Goal: Transaction & Acquisition: Purchase product/service

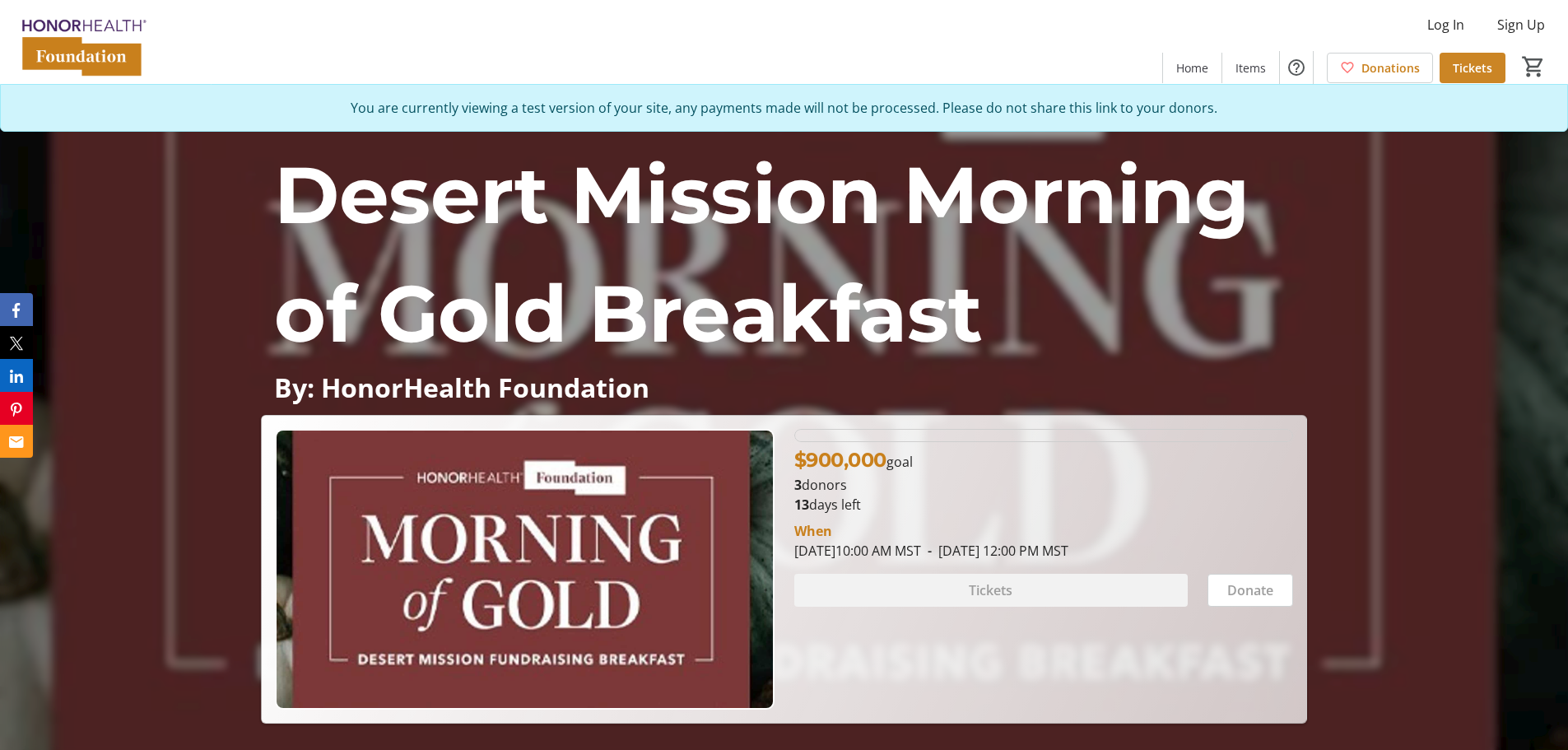
click at [1488, 74] on span "Tickets" at bounding box center [1472, 68] width 39 height 17
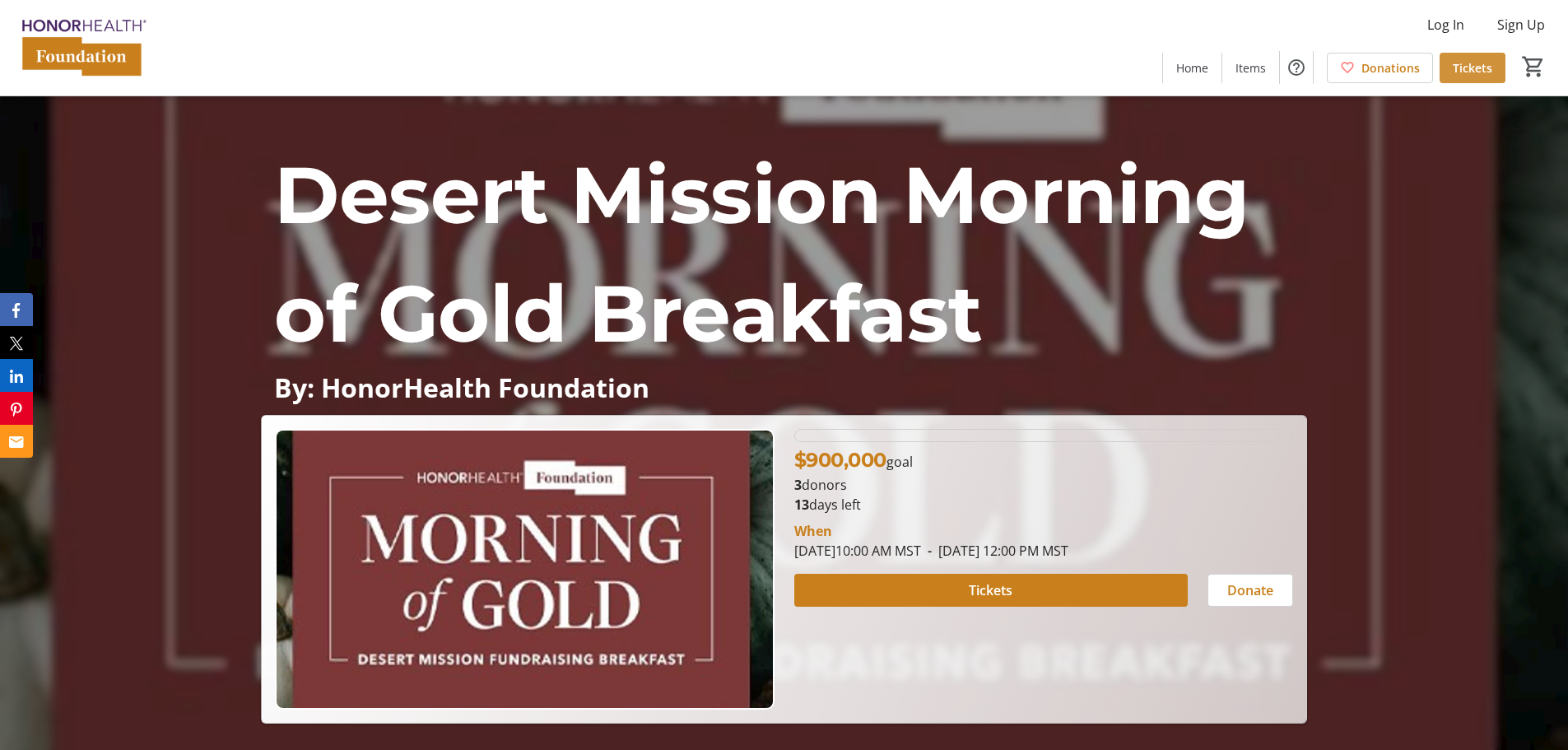
click at [1471, 69] on span "Tickets" at bounding box center [1472, 68] width 39 height 17
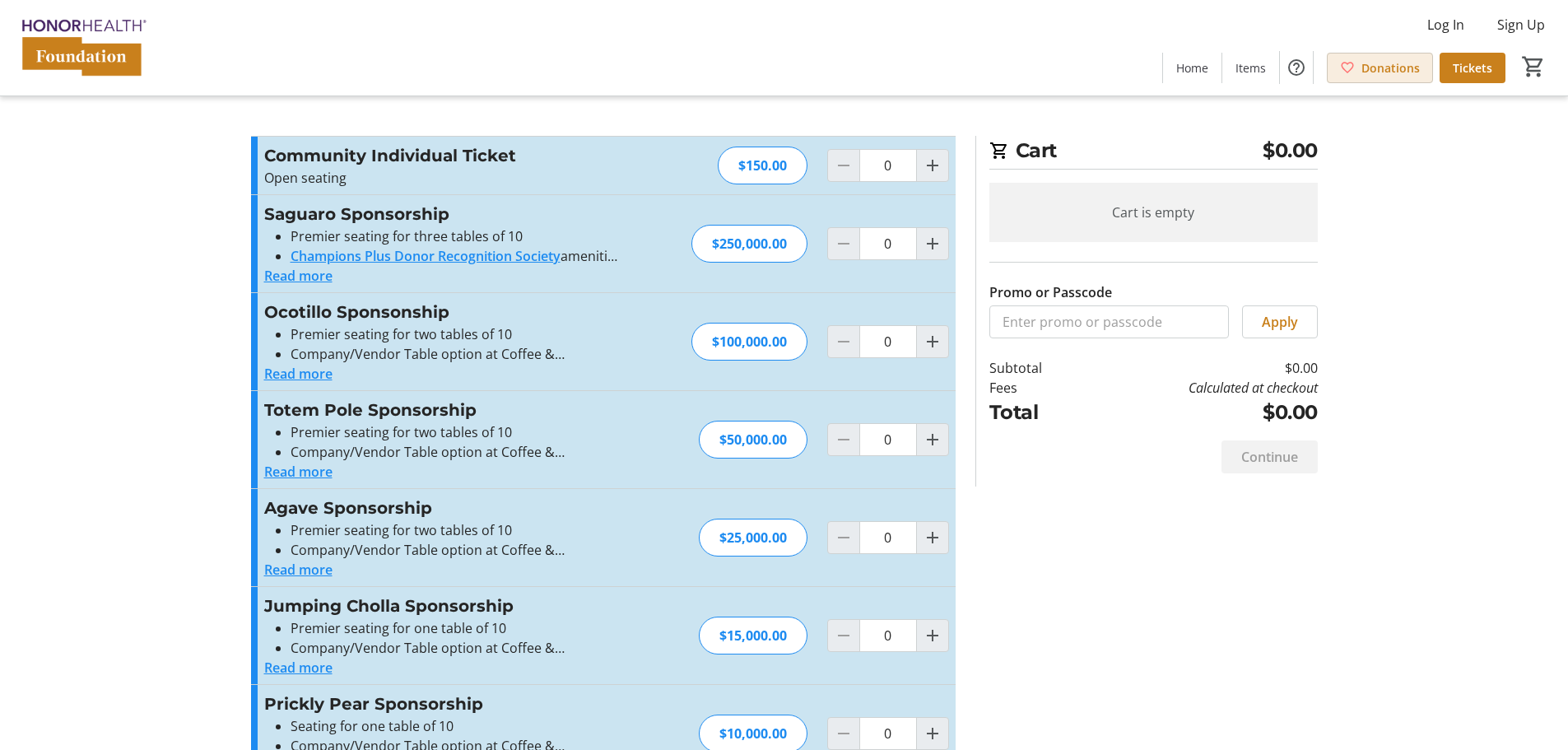
click at [1368, 72] on span "Donations" at bounding box center [1390, 68] width 58 height 17
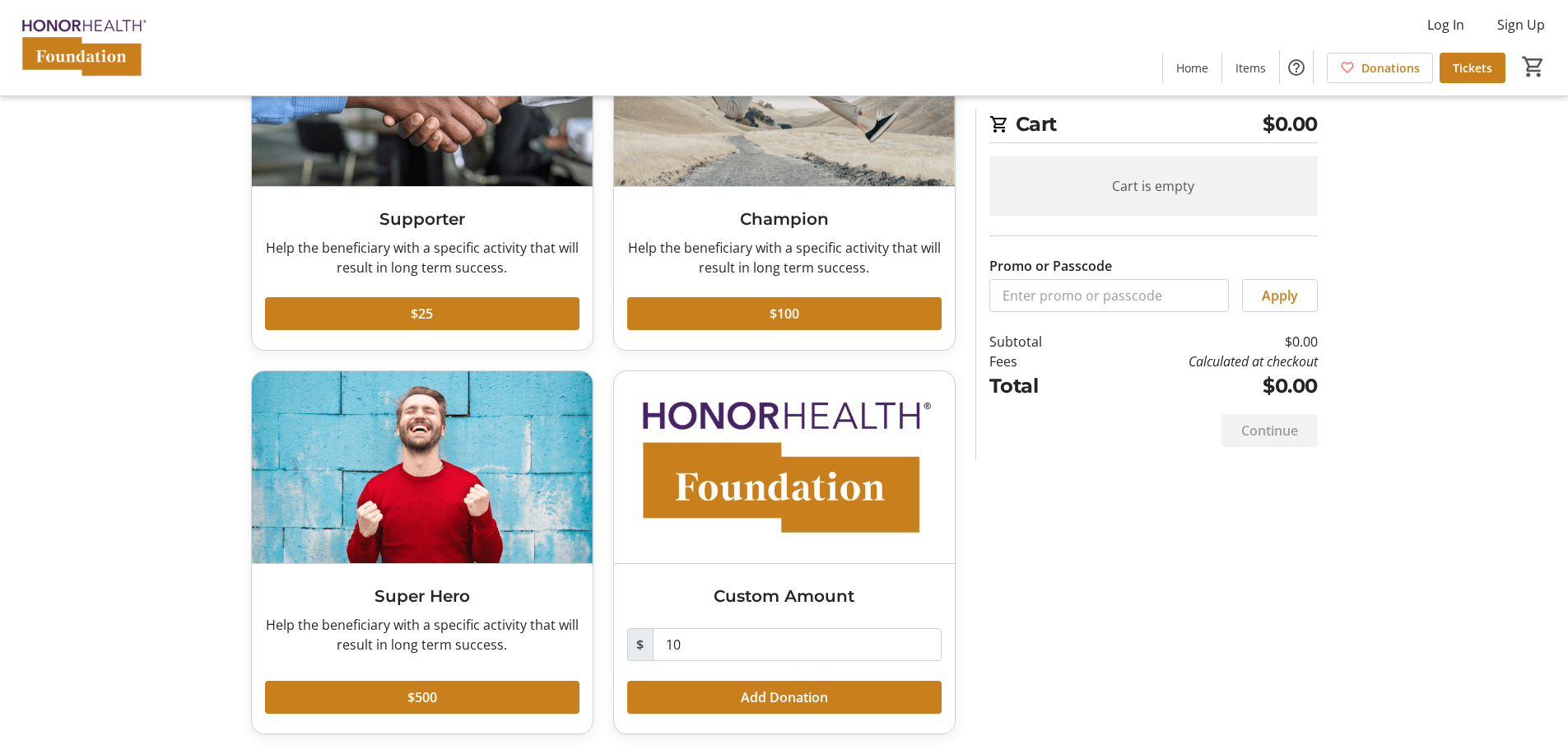
scroll to position [196, 0]
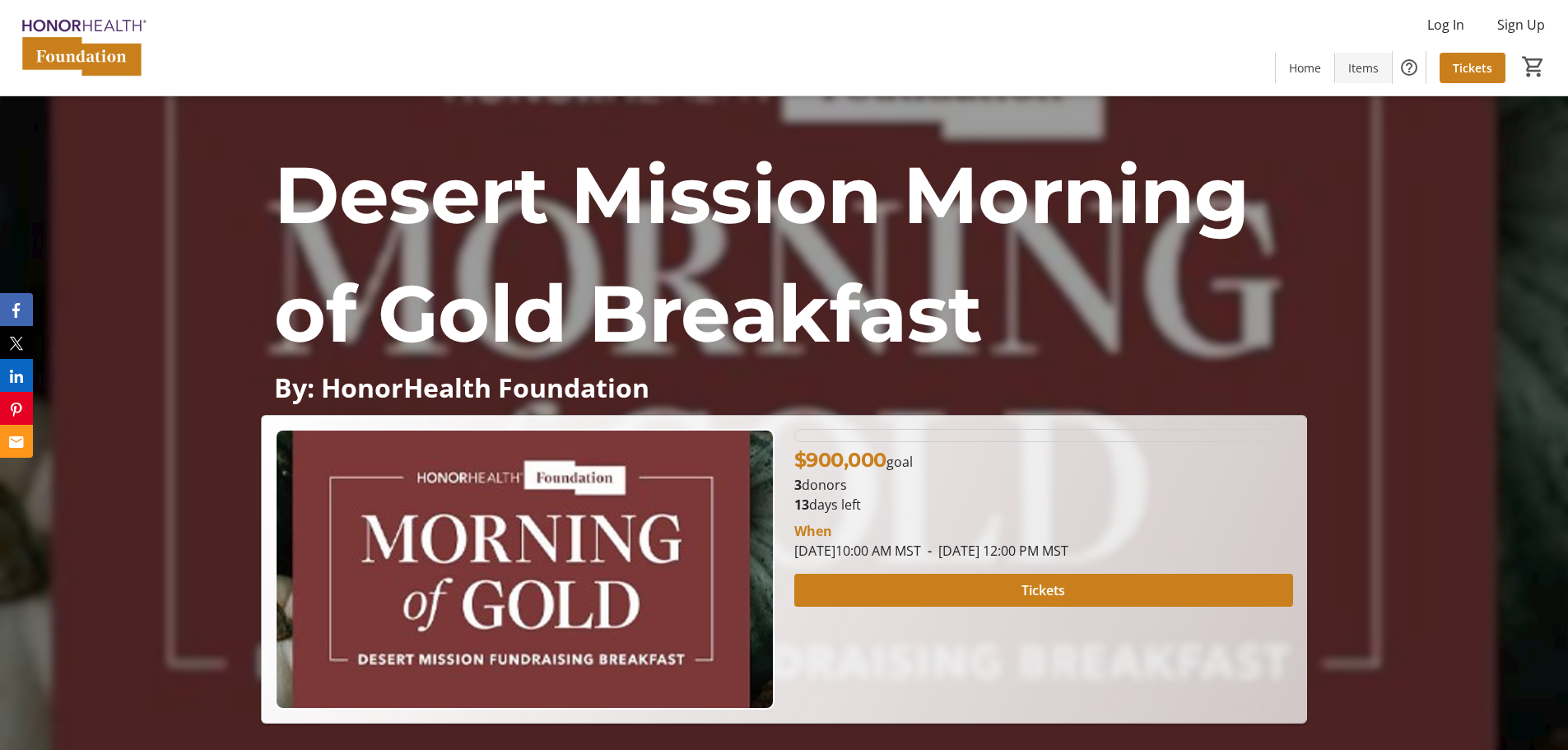
click at [1367, 74] on span "Items" at bounding box center [1364, 68] width 31 height 17
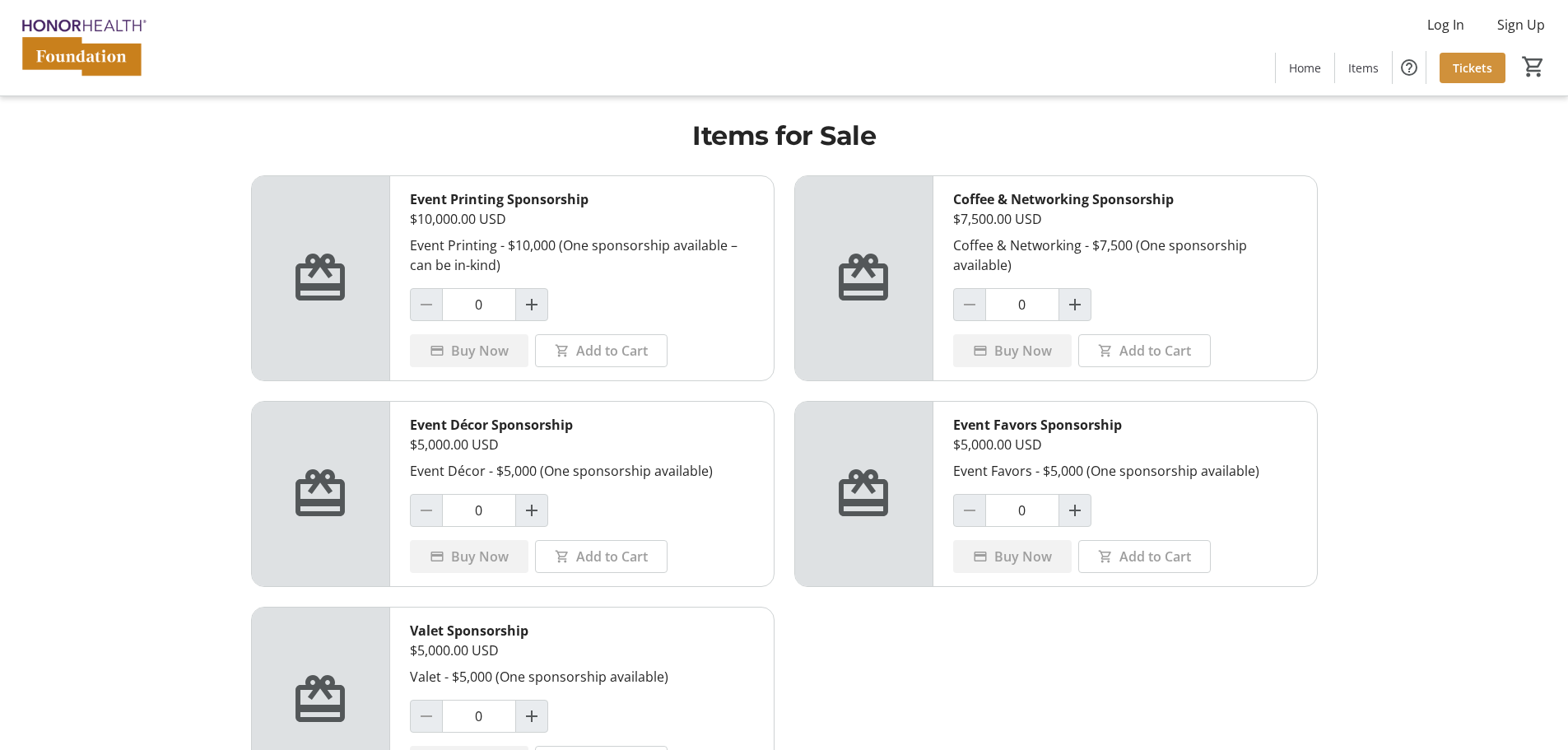
click at [1482, 64] on span "Tickets" at bounding box center [1472, 68] width 39 height 17
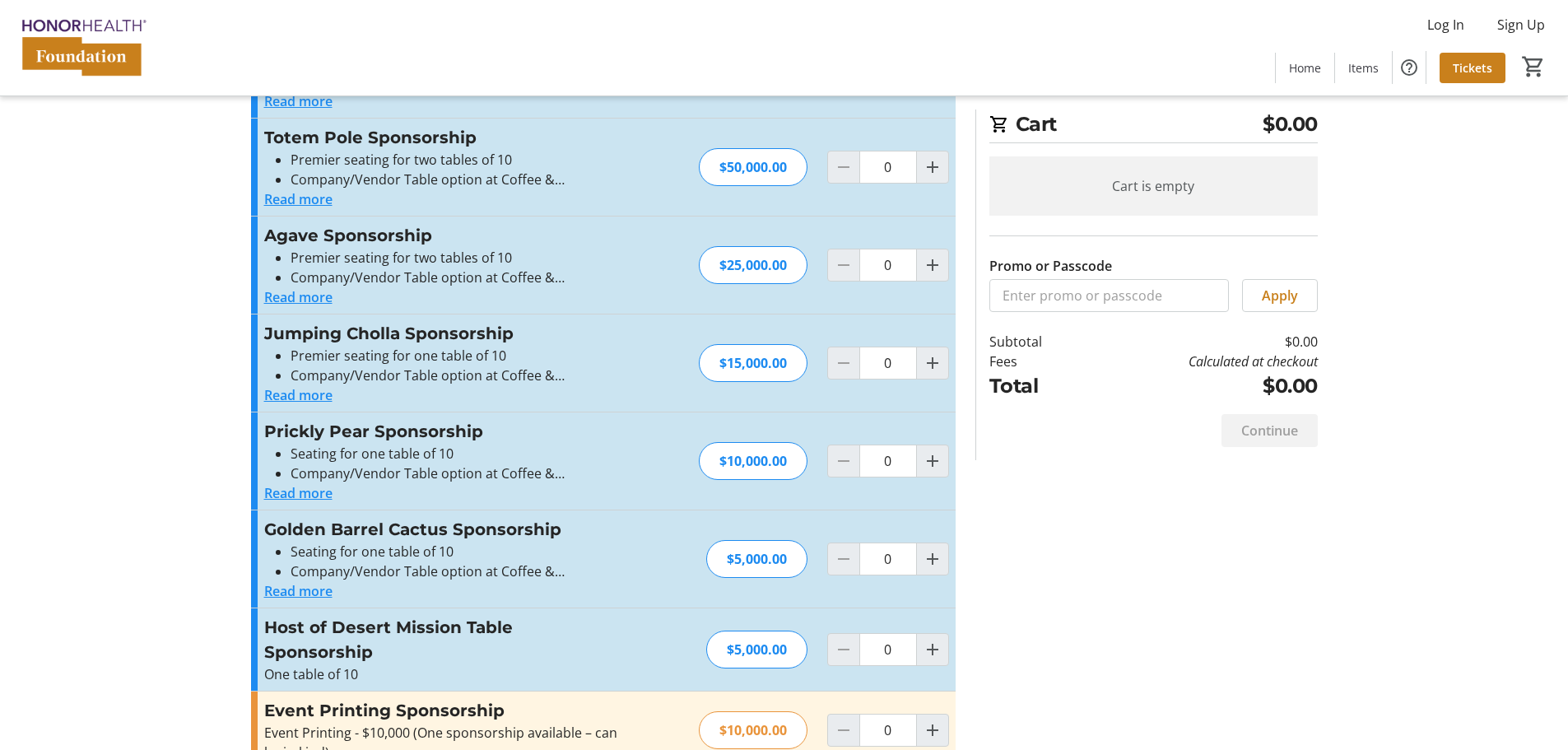
scroll to position [27, 0]
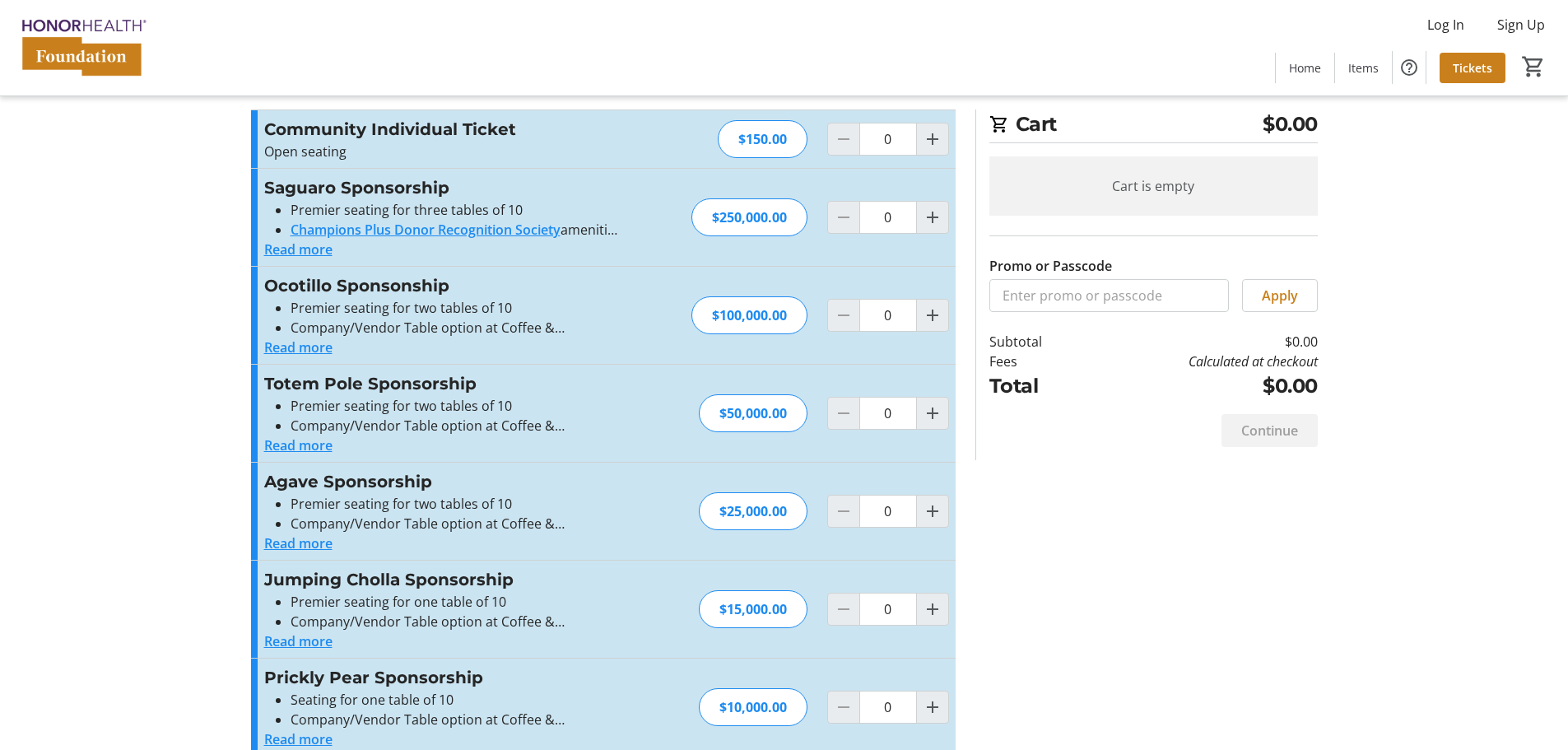
click at [743, 142] on div "$150.00" at bounding box center [763, 139] width 90 height 38
click at [926, 149] on span "Increment by one" at bounding box center [932, 139] width 32 height 32
type input "1"
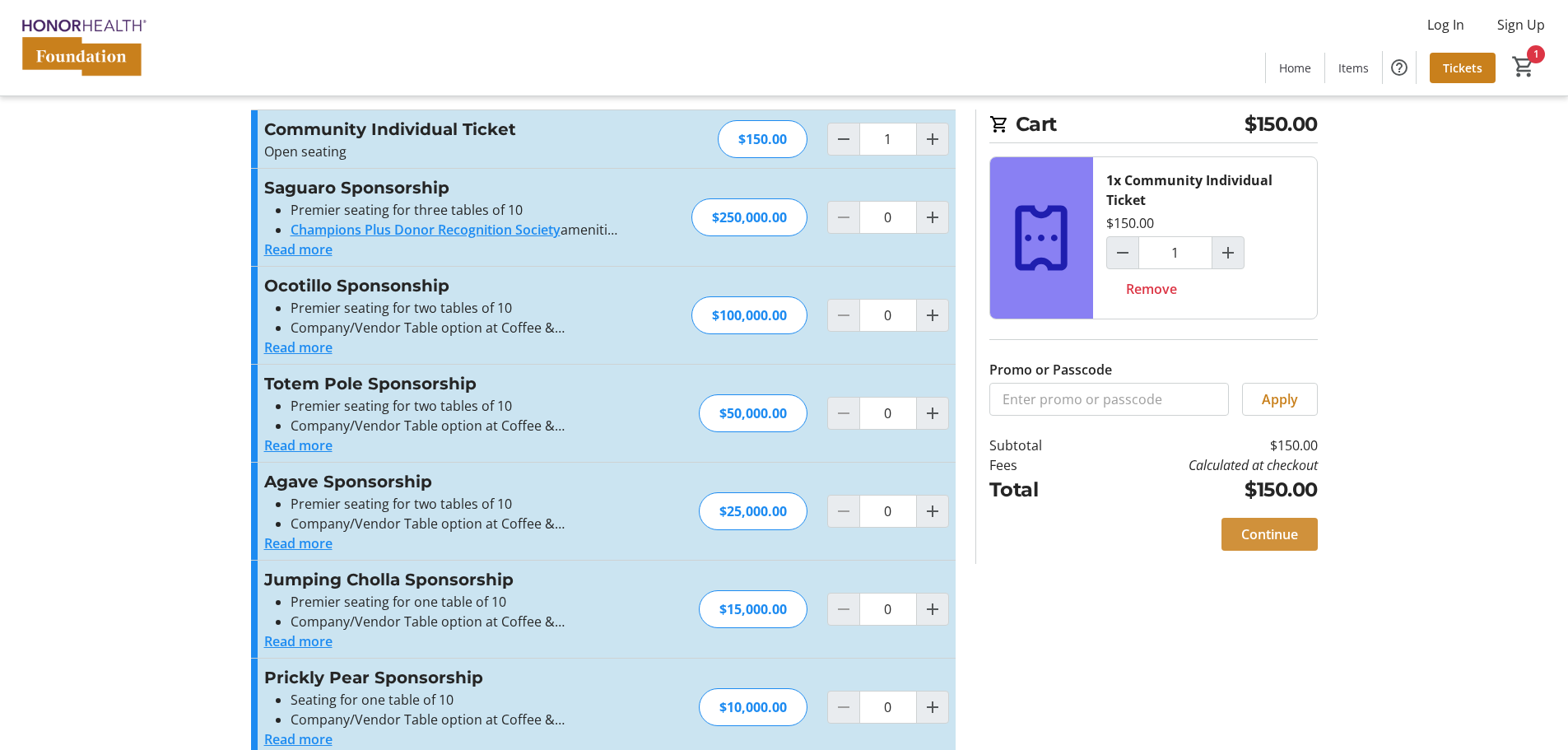
click at [1254, 545] on span at bounding box center [1269, 534] width 96 height 39
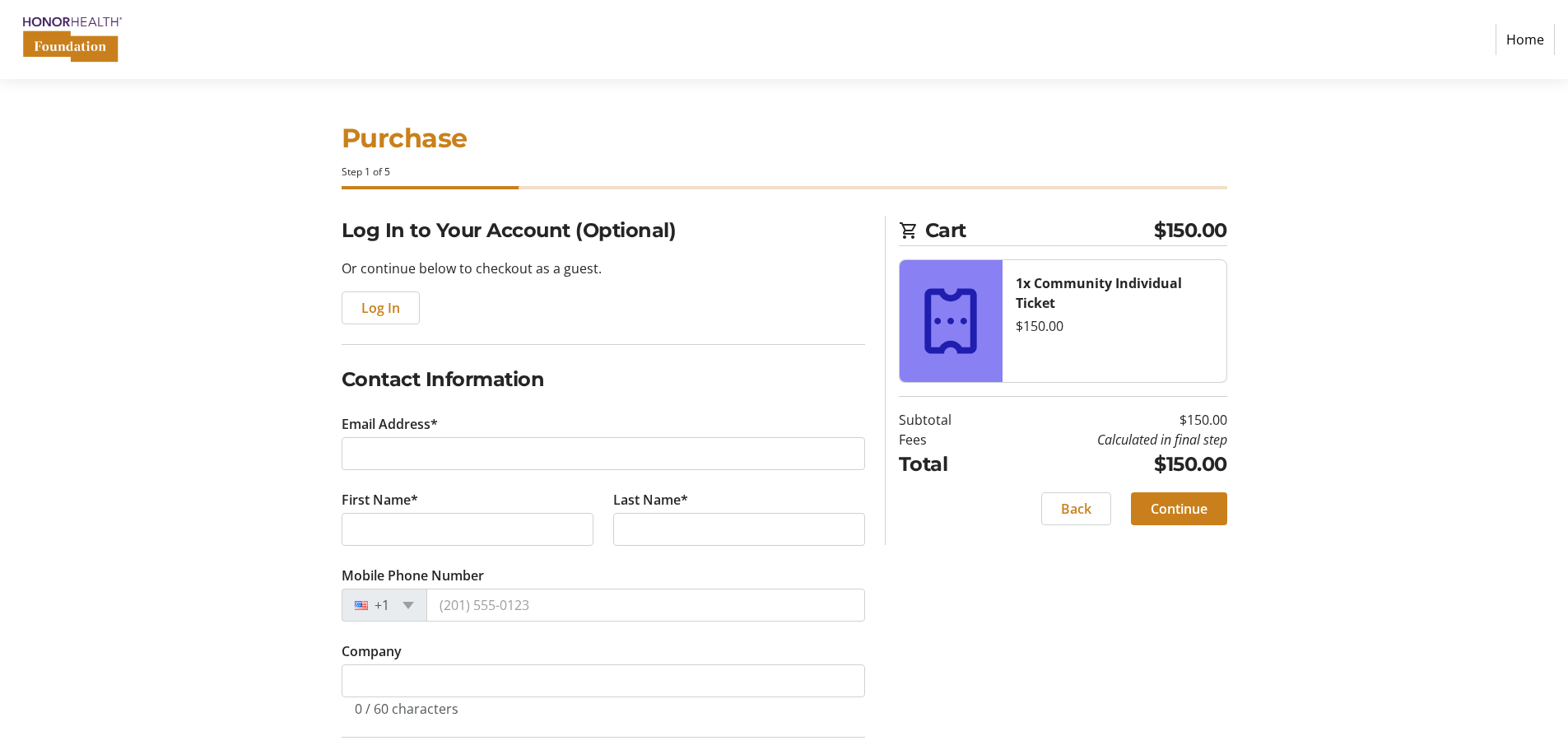
click at [1521, 43] on link "Home" at bounding box center [1525, 39] width 59 height 32
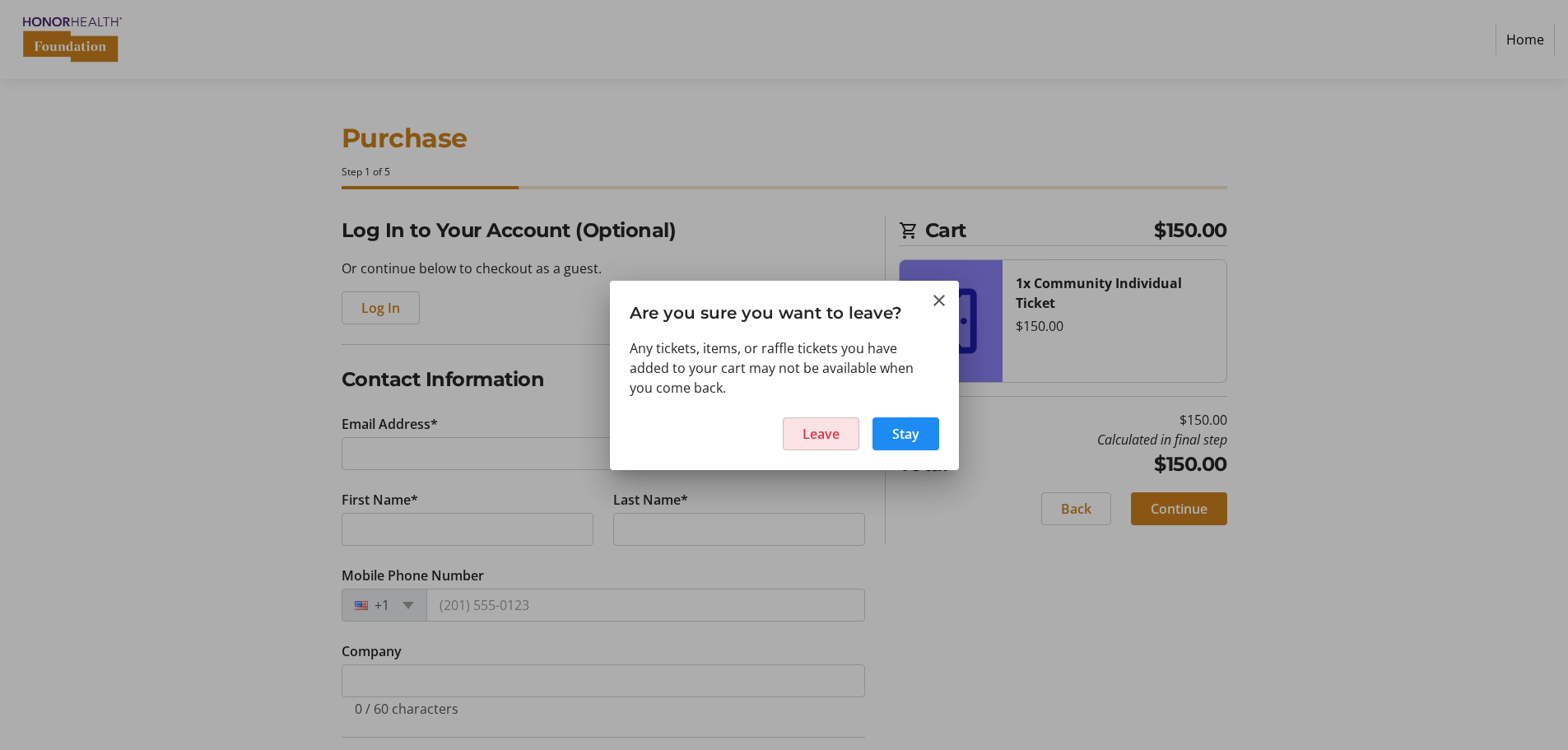
click at [845, 444] on span at bounding box center [821, 434] width 74 height 39
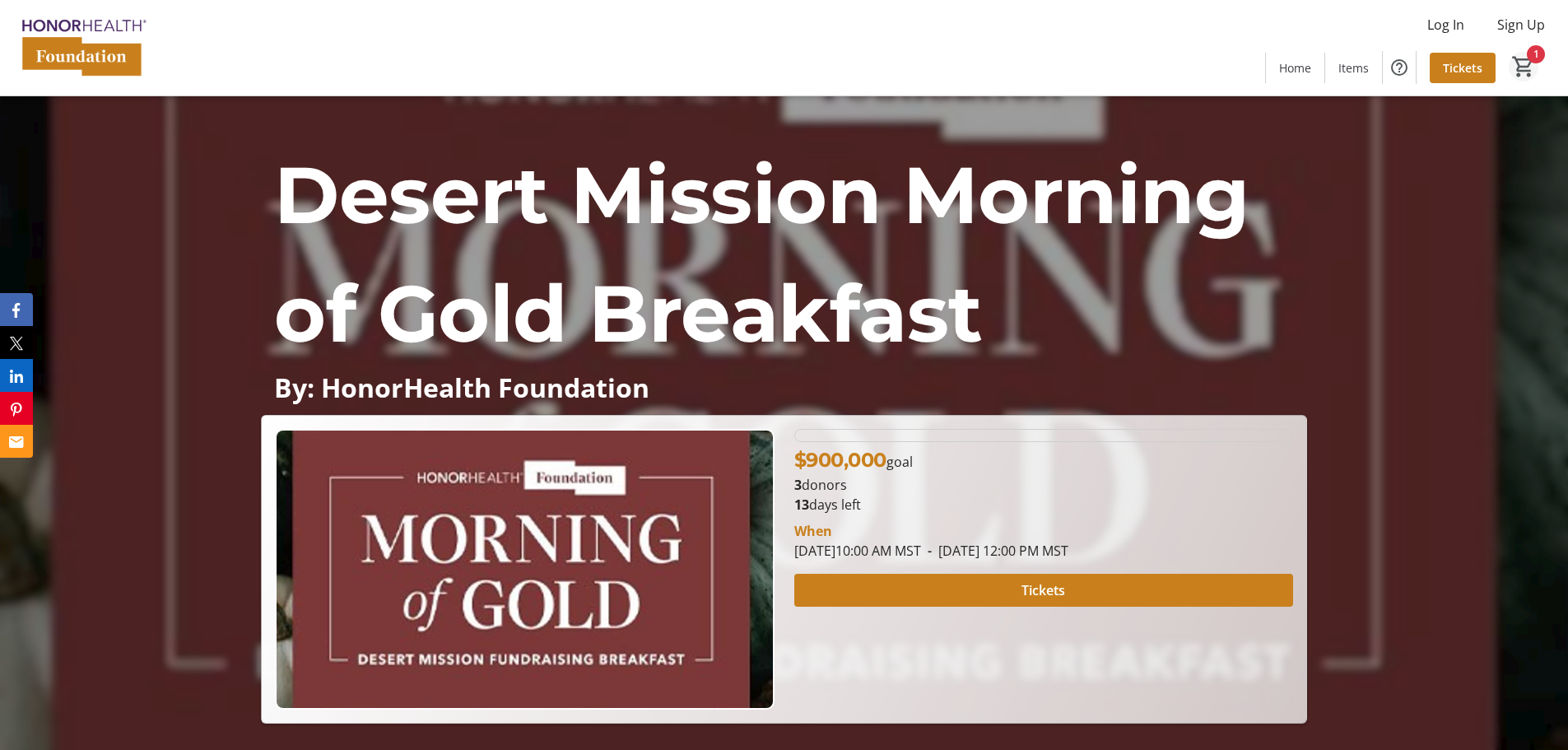
click at [1520, 68] on mat-icon "1" at bounding box center [1524, 67] width 25 height 25
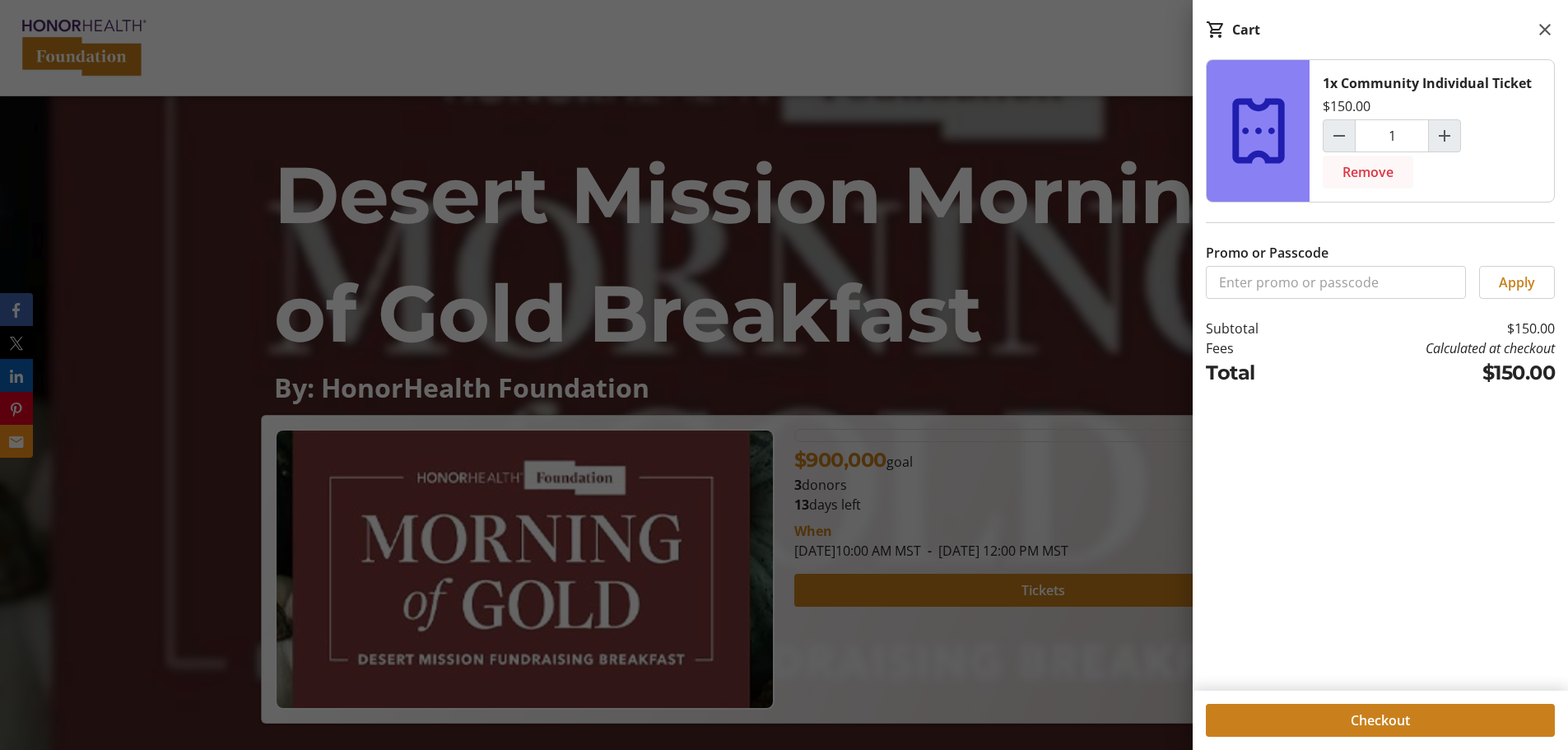
click at [1355, 170] on span "Remove" at bounding box center [1367, 172] width 51 height 20
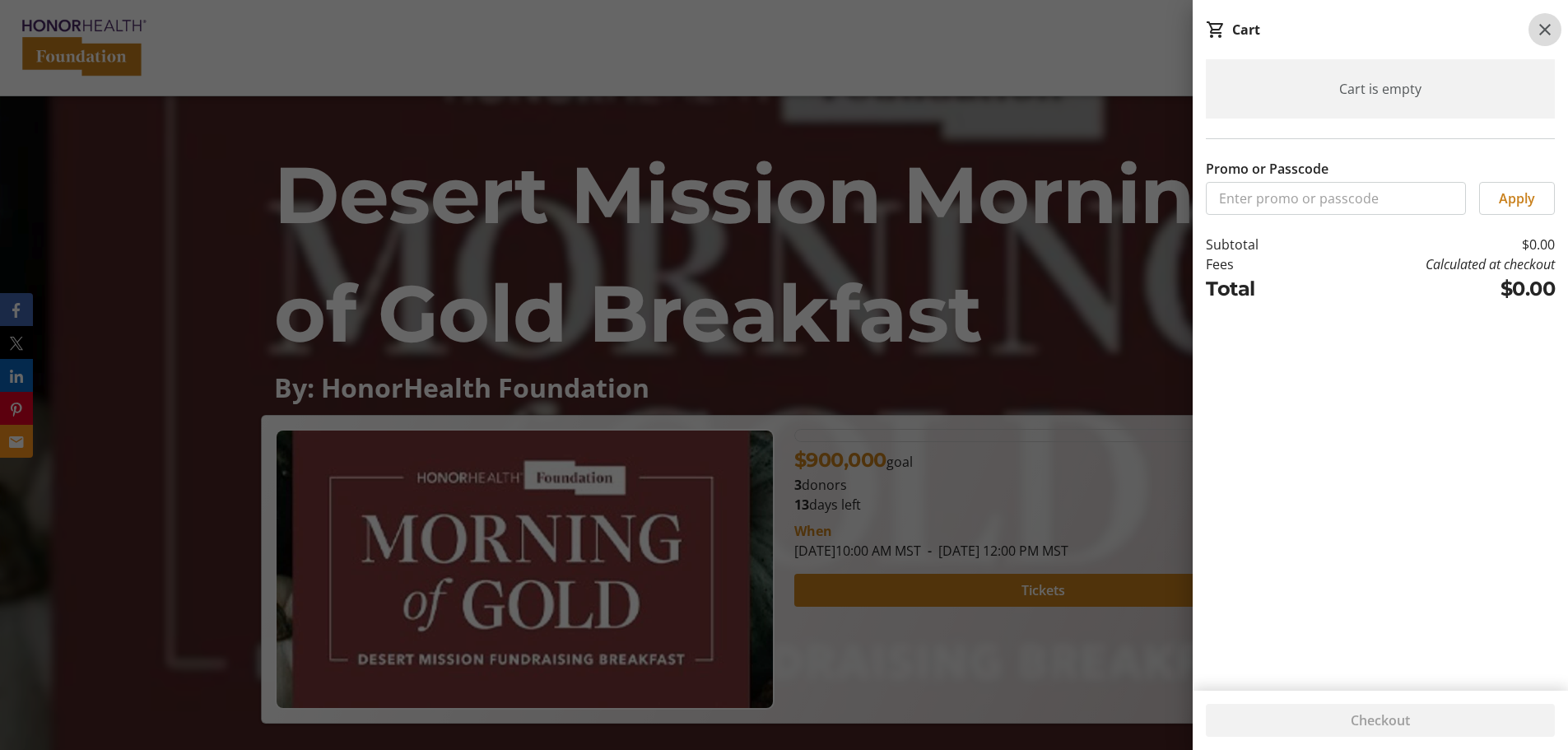
click at [1541, 34] on mat-icon at bounding box center [1545, 30] width 20 height 20
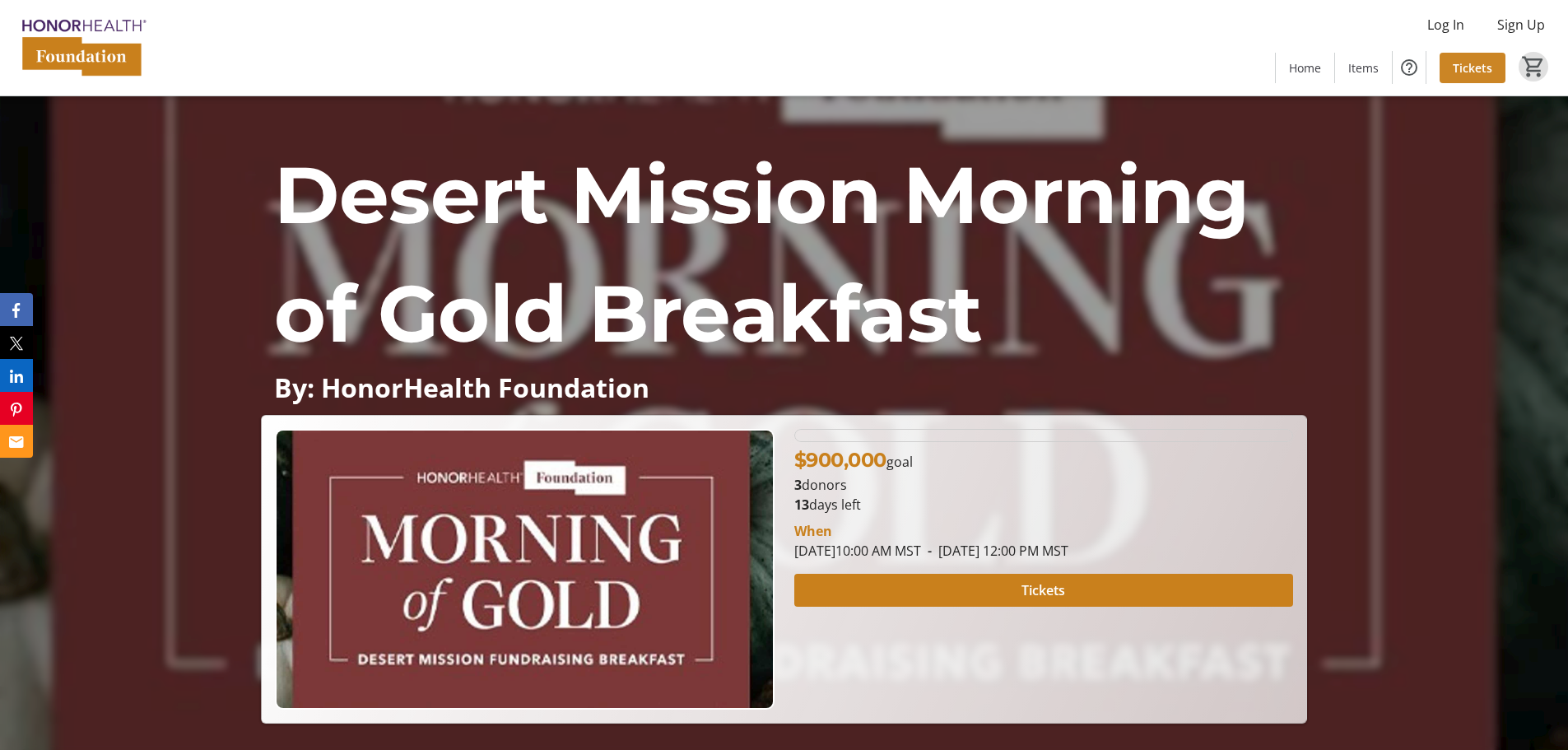
click at [1476, 68] on span "Tickets" at bounding box center [1472, 68] width 39 height 17
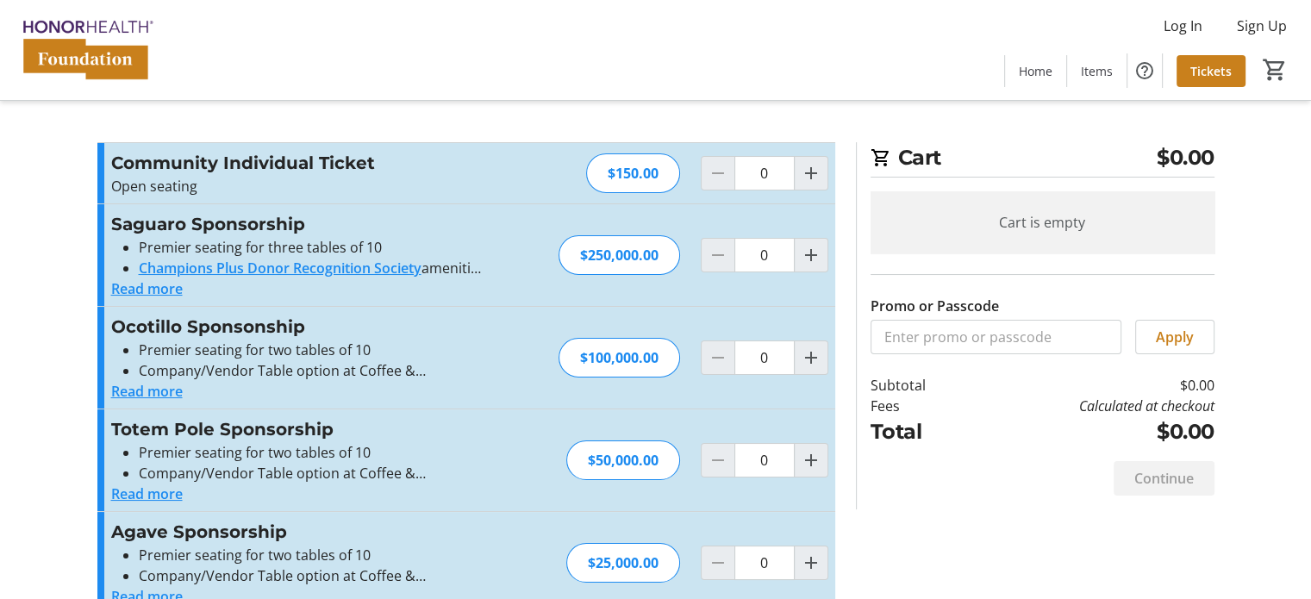
click at [144, 288] on button "Read more" at bounding box center [147, 288] width 72 height 21
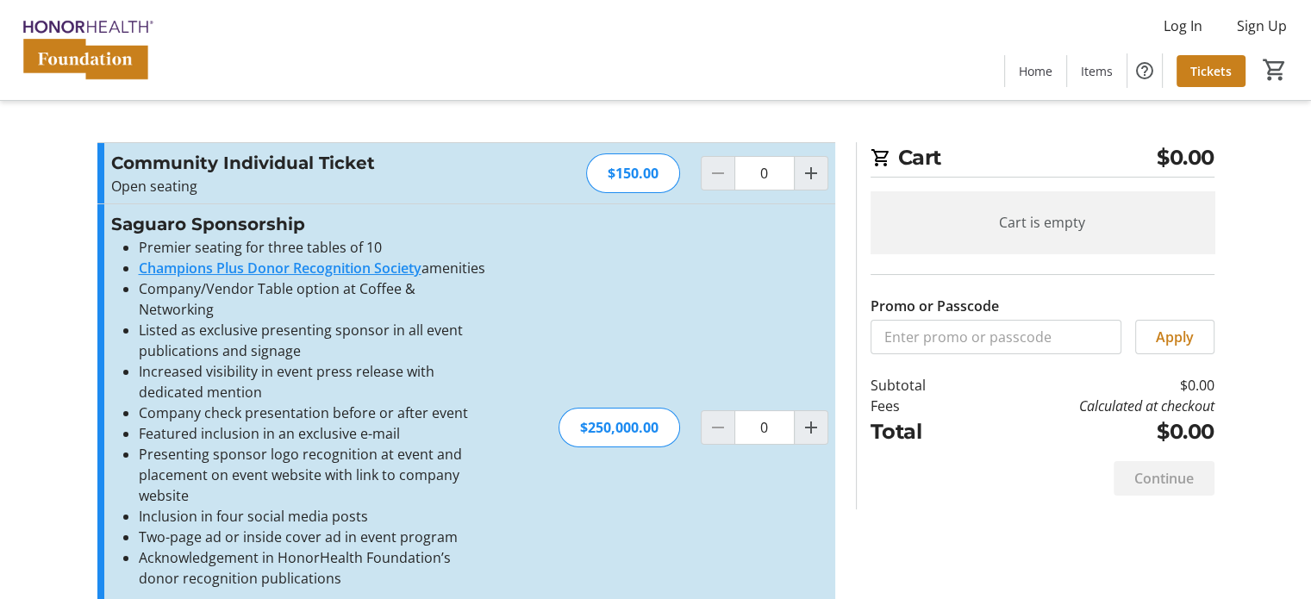
click at [275, 270] on link "Champions Plus Donor Recognition Society" at bounding box center [280, 268] width 283 height 19
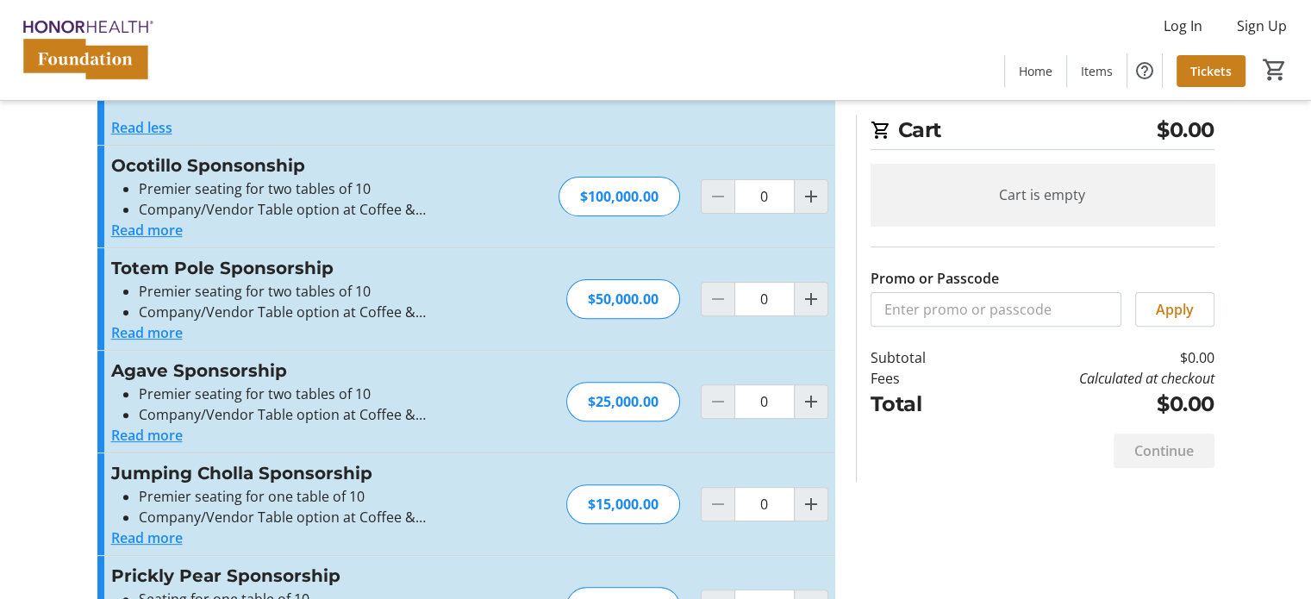
scroll to position [517, 0]
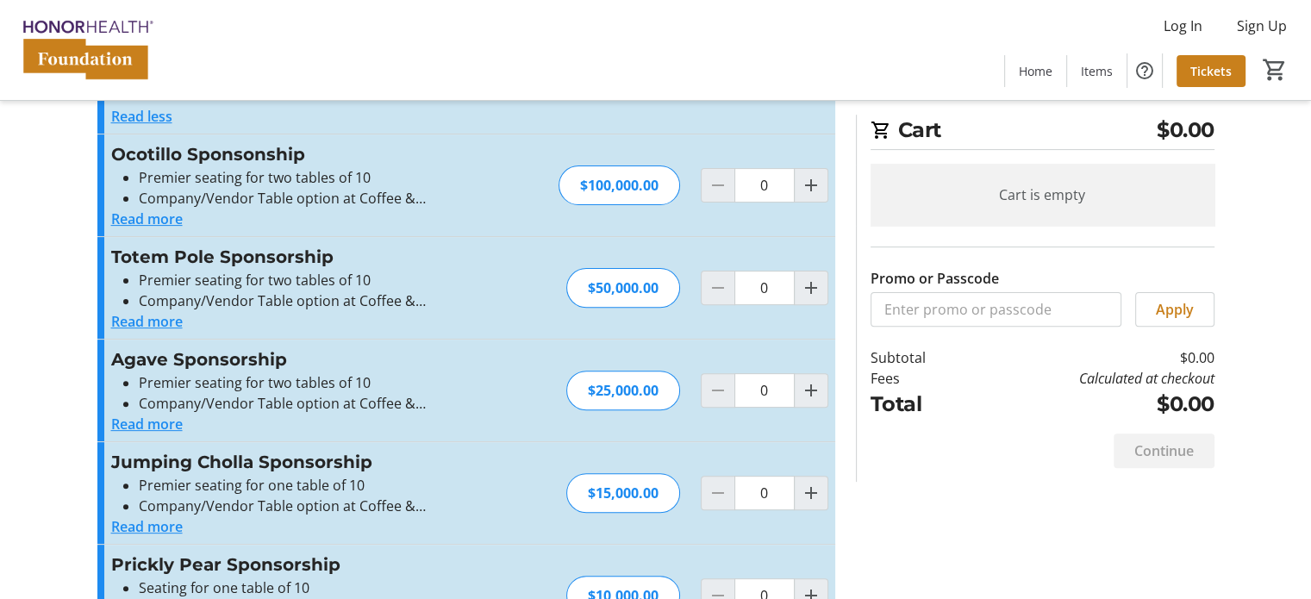
click at [164, 229] on button "Read more" at bounding box center [147, 219] width 72 height 21
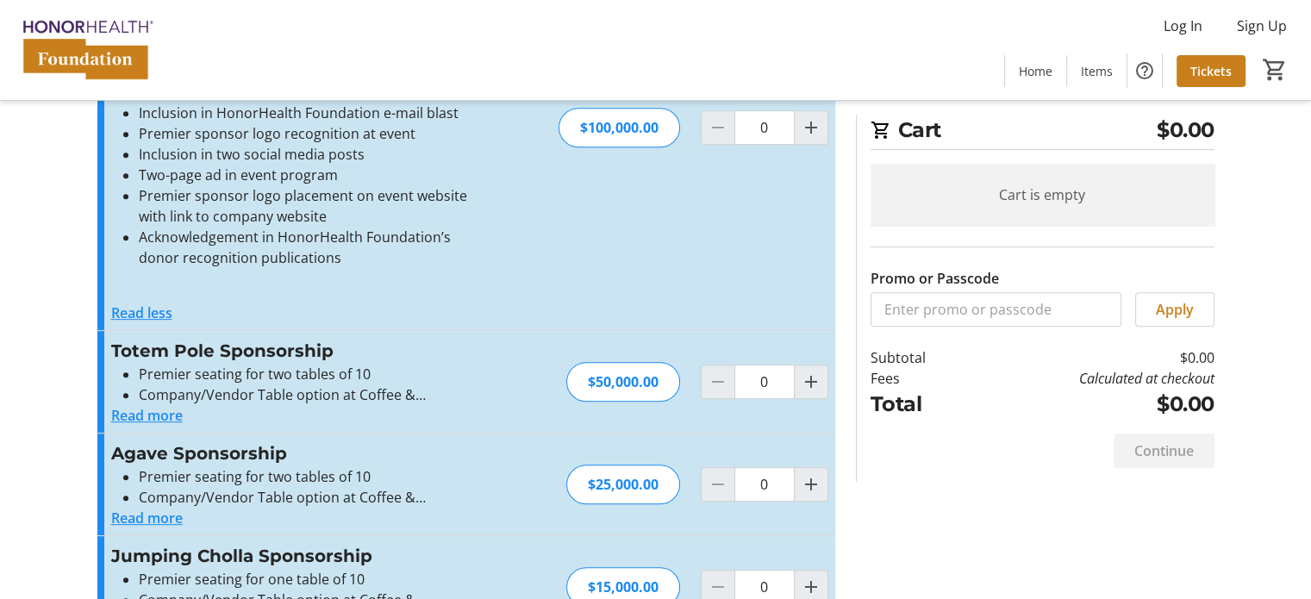
scroll to position [362, 0]
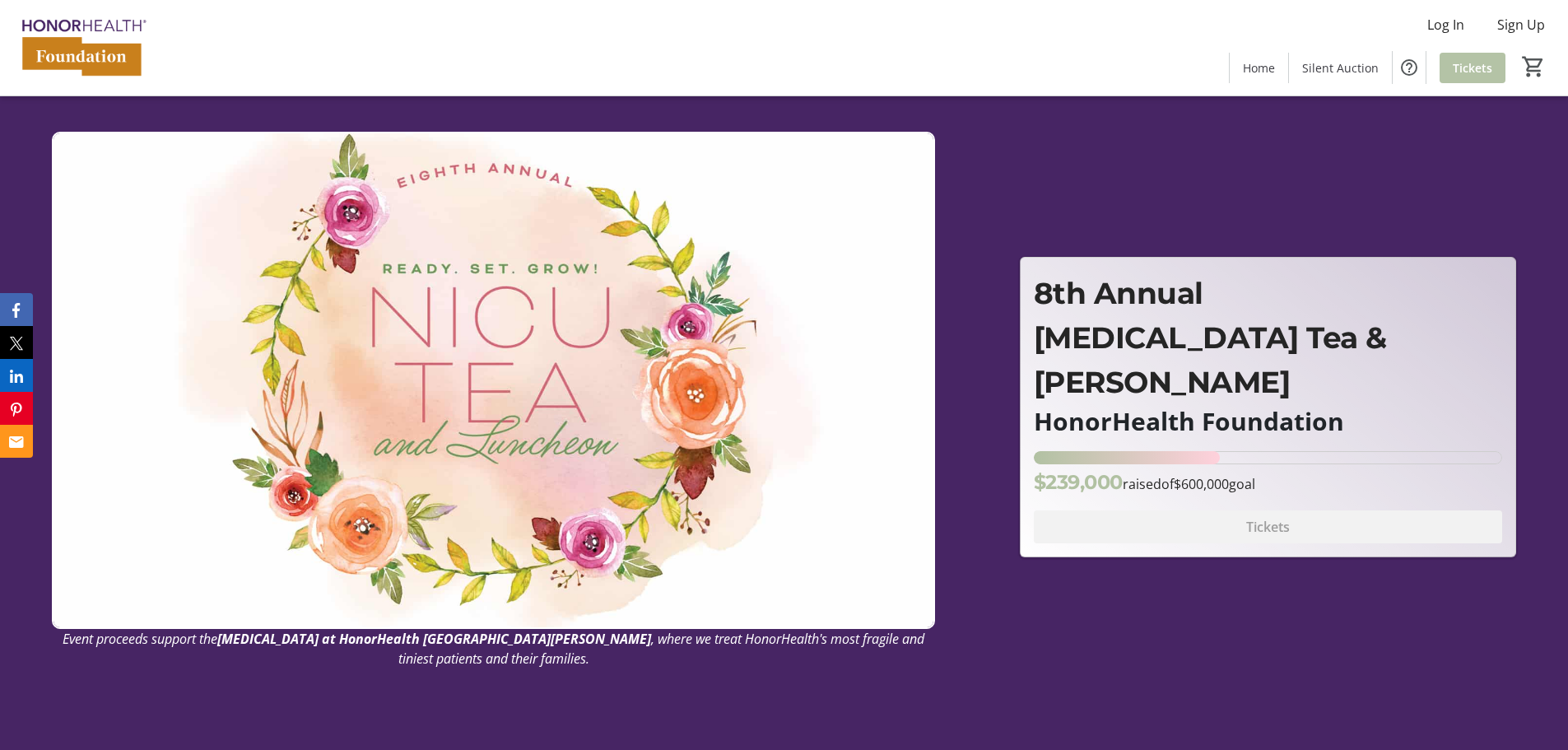
click at [1466, 66] on span "Tickets" at bounding box center [1472, 68] width 39 height 17
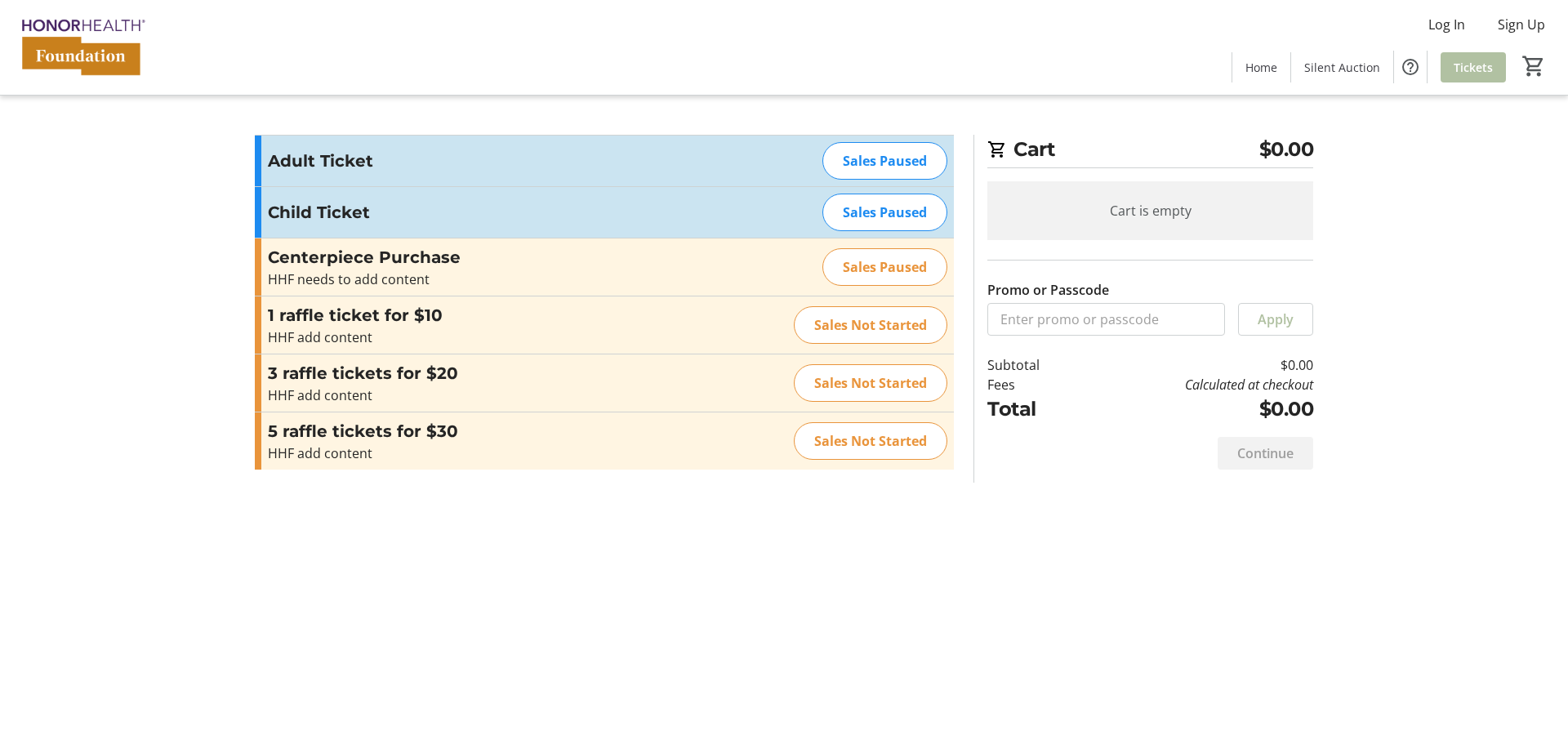
click at [106, 246] on tr-checkout-feature-upsell-ui "Cart $0.00 Cart is empty Promo or Passcode Apply Subtotal $0.00 Fees Calculated…" at bounding box center [784, 372] width 1568 height 744
click at [166, 210] on tr-checkout-feature-upsell-ui "Cart $0.00 Cart is empty Promo or Passcode Apply Subtotal $0.00 Fees Calculated…" at bounding box center [784, 372] width 1568 height 744
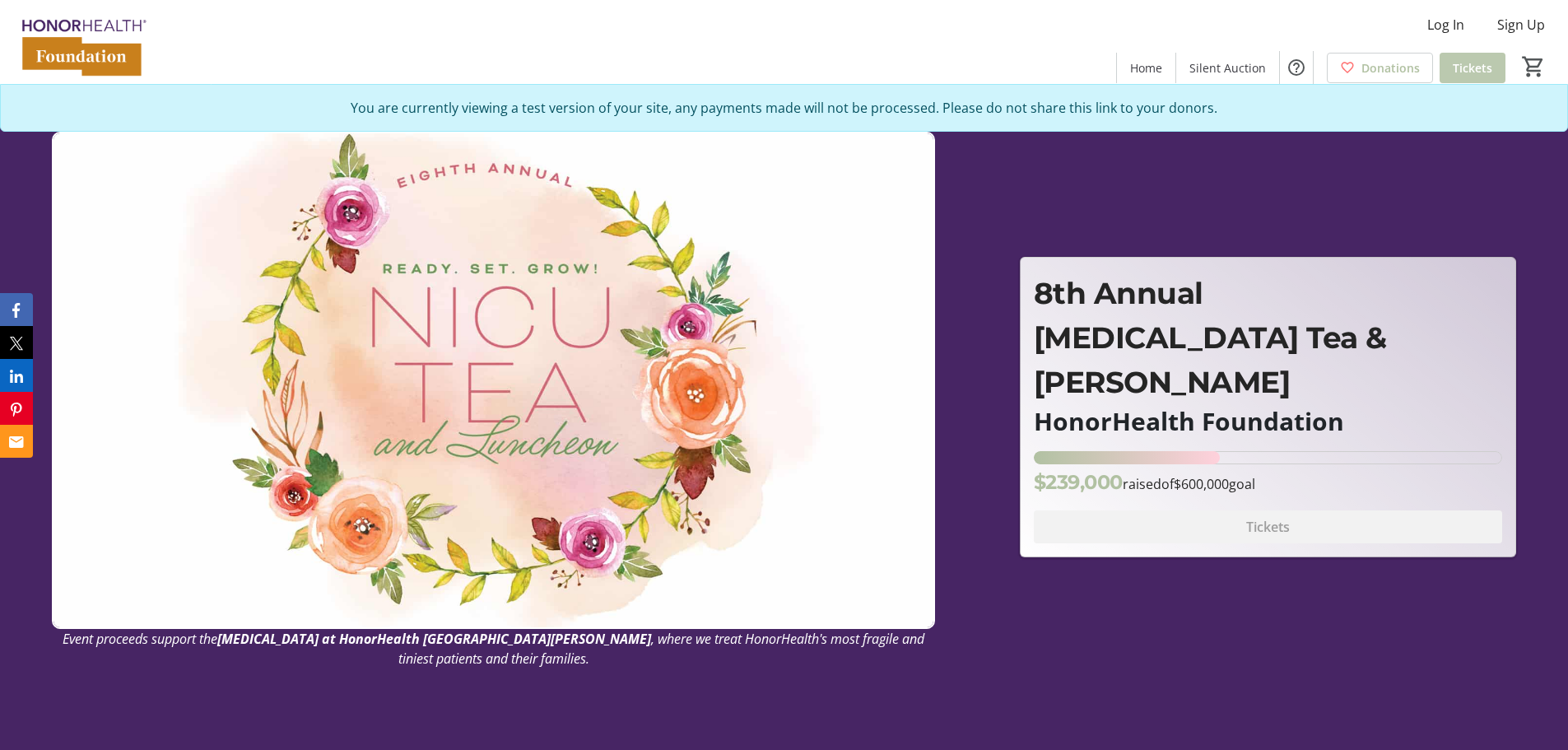
click at [1454, 71] on span "Tickets" at bounding box center [1472, 68] width 39 height 17
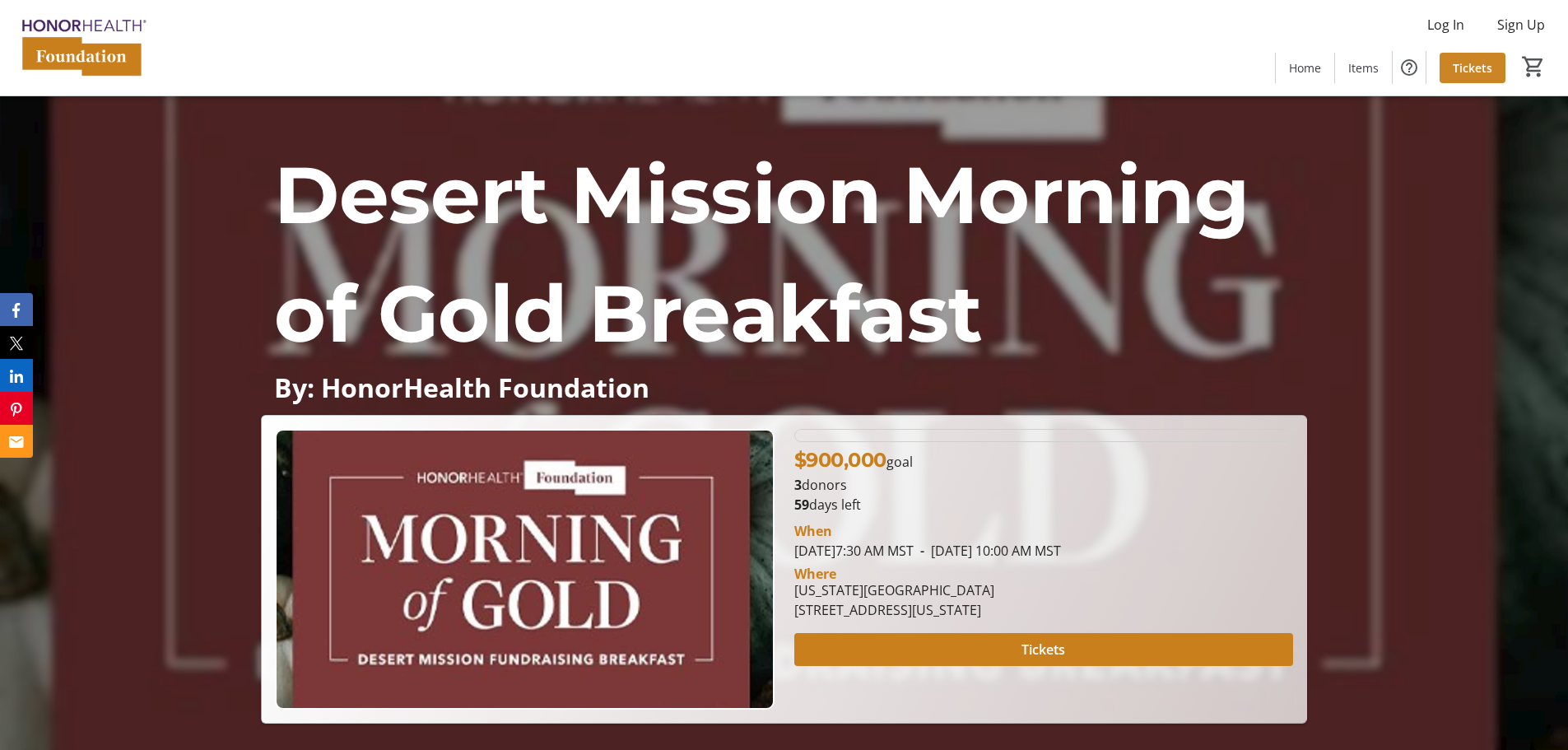
click at [1470, 61] on span "Tickets" at bounding box center [1472, 68] width 39 height 17
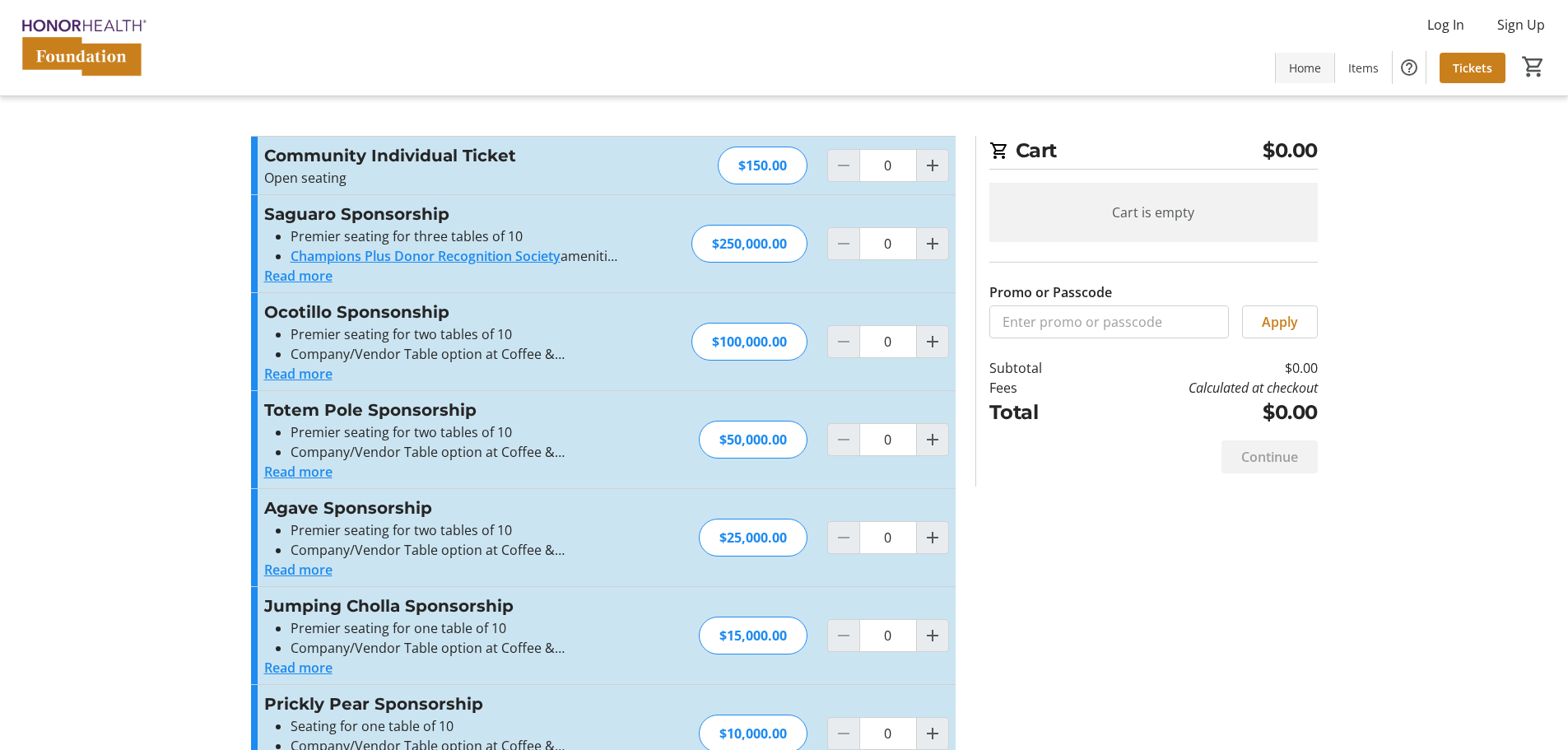
click at [1287, 69] on span at bounding box center [1304, 67] width 58 height 39
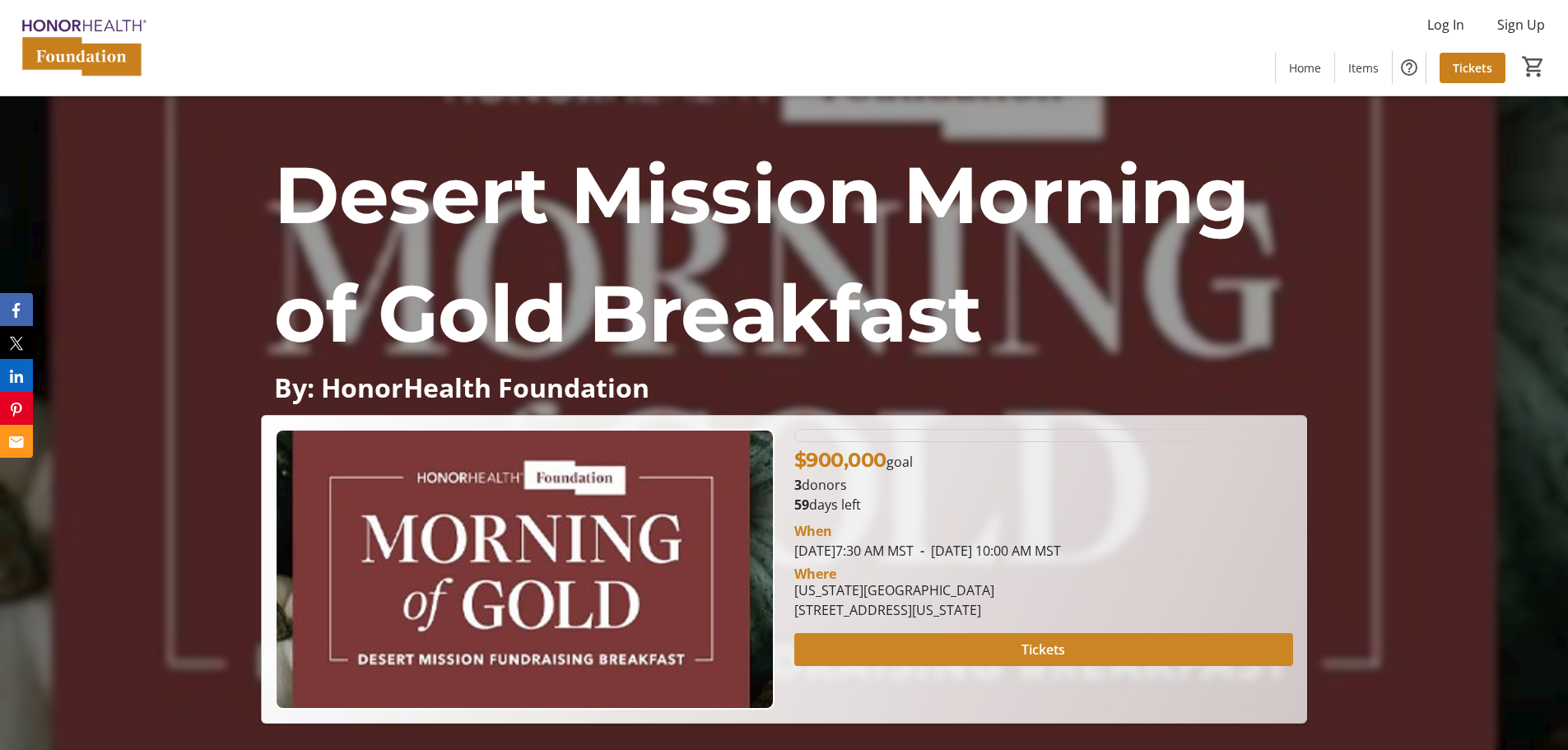
click at [892, 636] on span at bounding box center [1044, 649] width 498 height 39
